Goal: Book appointment/travel/reservation

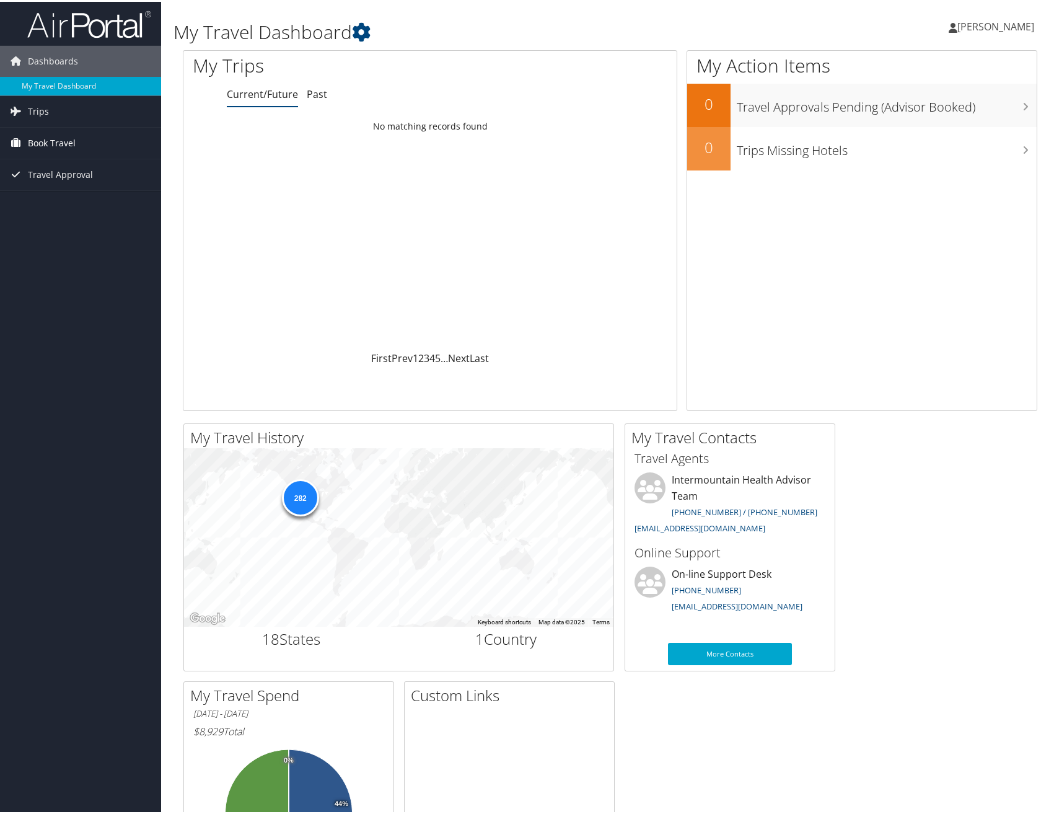
click at [60, 151] on span "Book Travel" at bounding box center [52, 141] width 48 height 31
click at [58, 141] on span "Book Travel" at bounding box center [52, 141] width 48 height 31
click at [98, 200] on link "Book/Manage Online Trips" at bounding box center [80, 203] width 161 height 19
